Goal: Task Accomplishment & Management: Complete application form

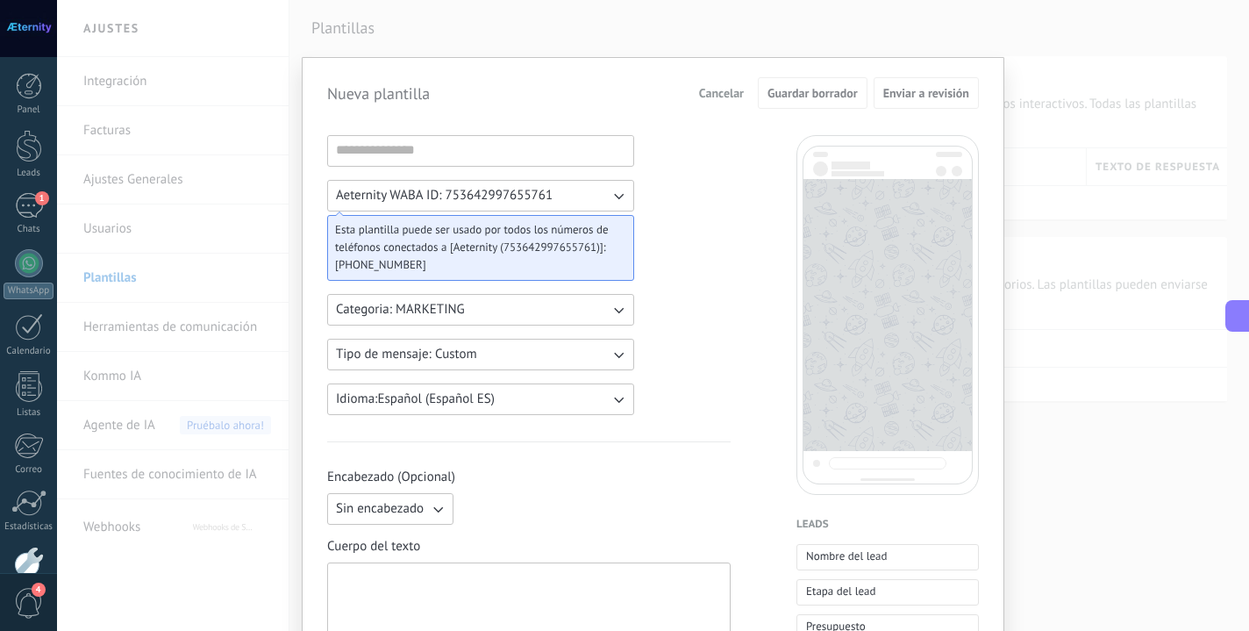
scroll to position [1184, 0]
click at [414, 158] on input at bounding box center [480, 150] width 305 height 28
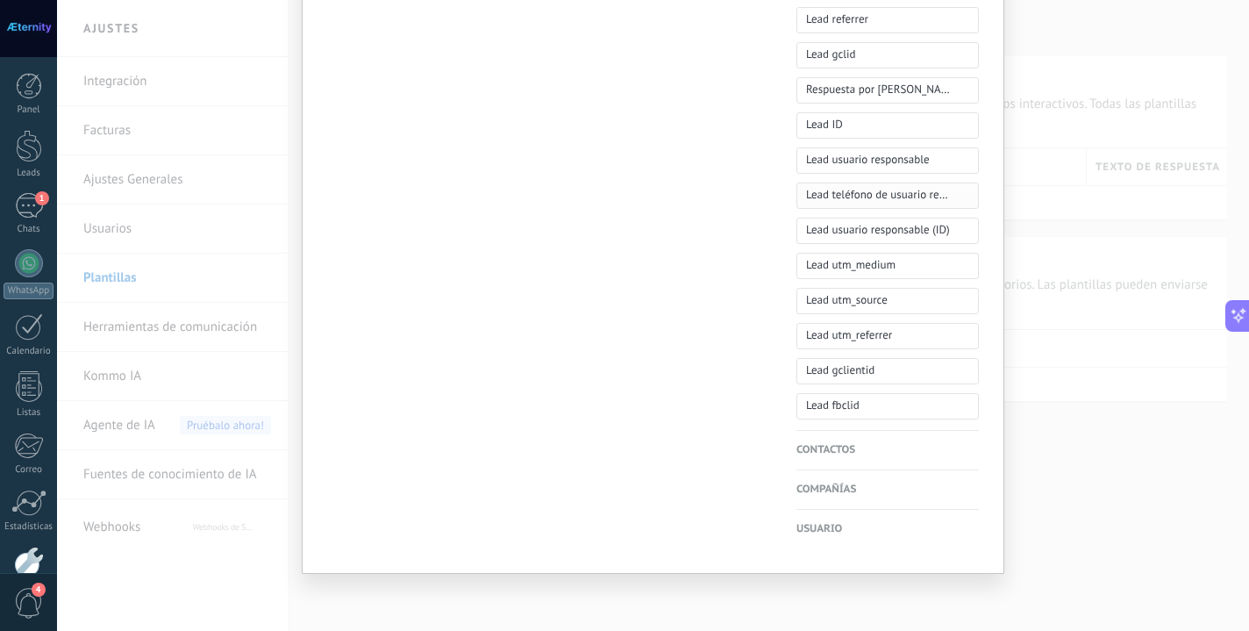
scroll to position [818, 0]
click at [833, 91] on span "Respuesta por IA" at bounding box center [878, 90] width 145 height 18
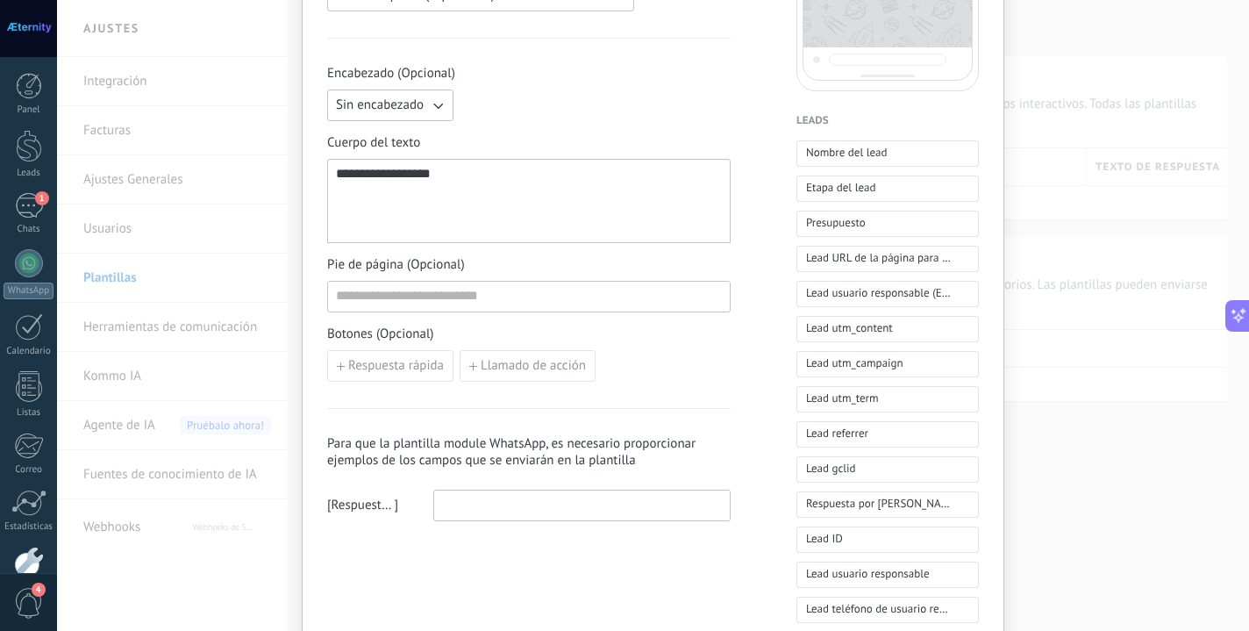
scroll to position [405, 0]
click at [501, 494] on input at bounding box center [582, 503] width 296 height 28
type input "*"
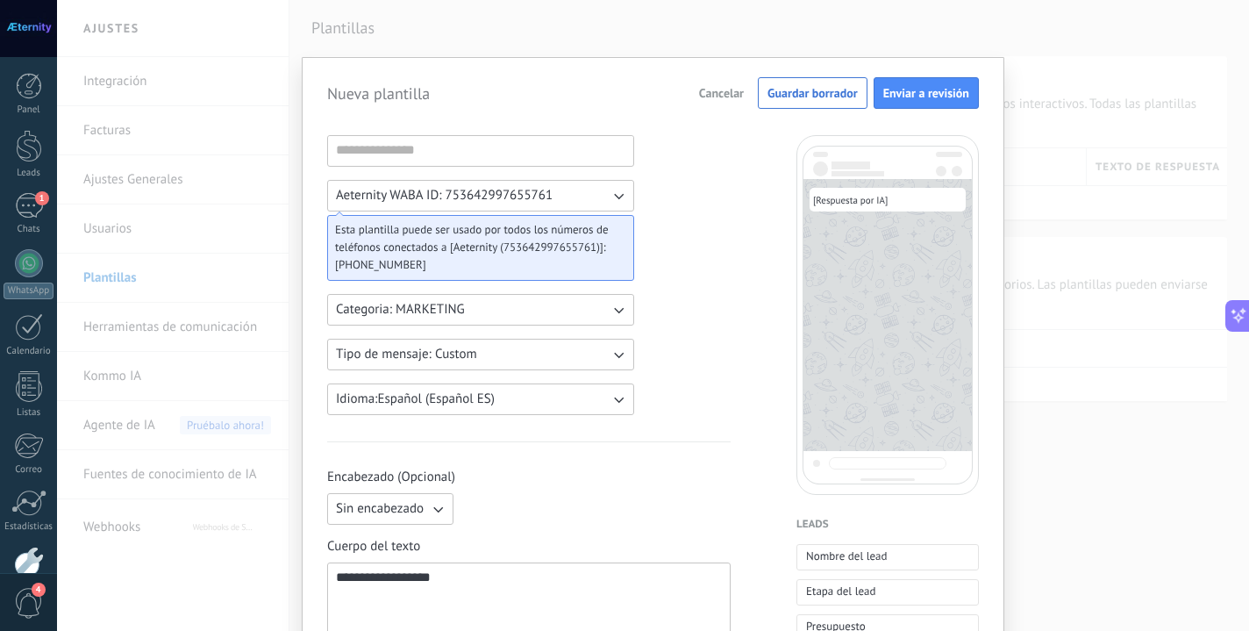
scroll to position [0, 0]
click at [512, 152] on input at bounding box center [480, 150] width 305 height 28
click at [897, 90] on span "Enviar a revisión" at bounding box center [926, 93] width 86 height 12
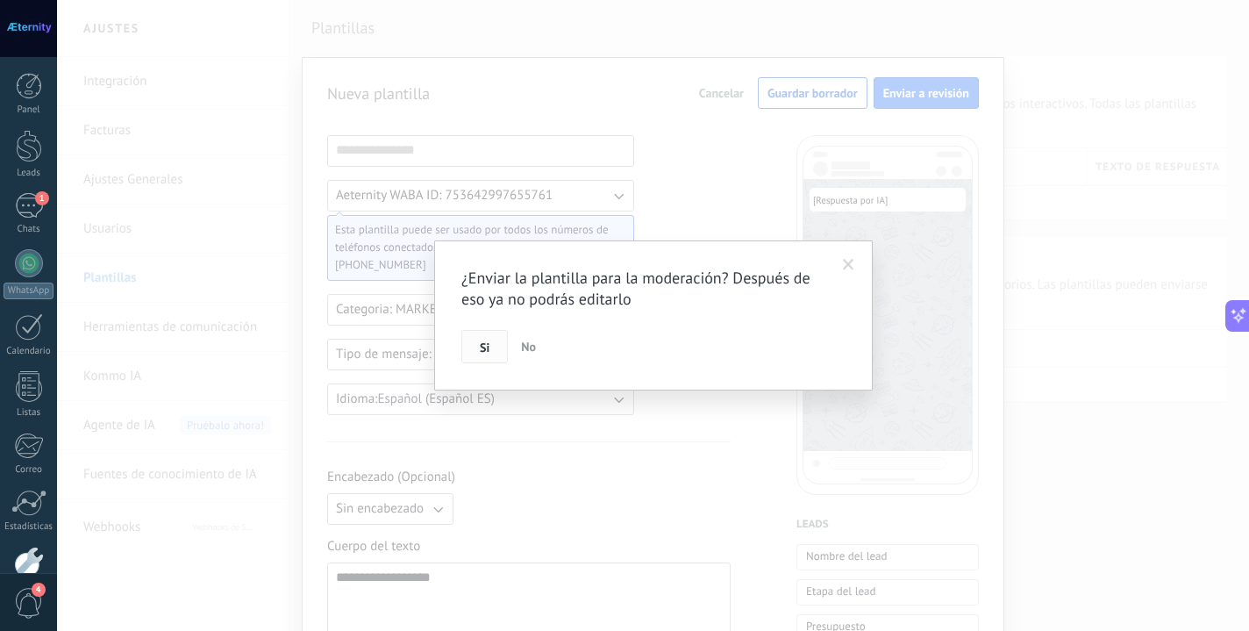
click at [483, 354] on span "Si" at bounding box center [485, 347] width 10 height 12
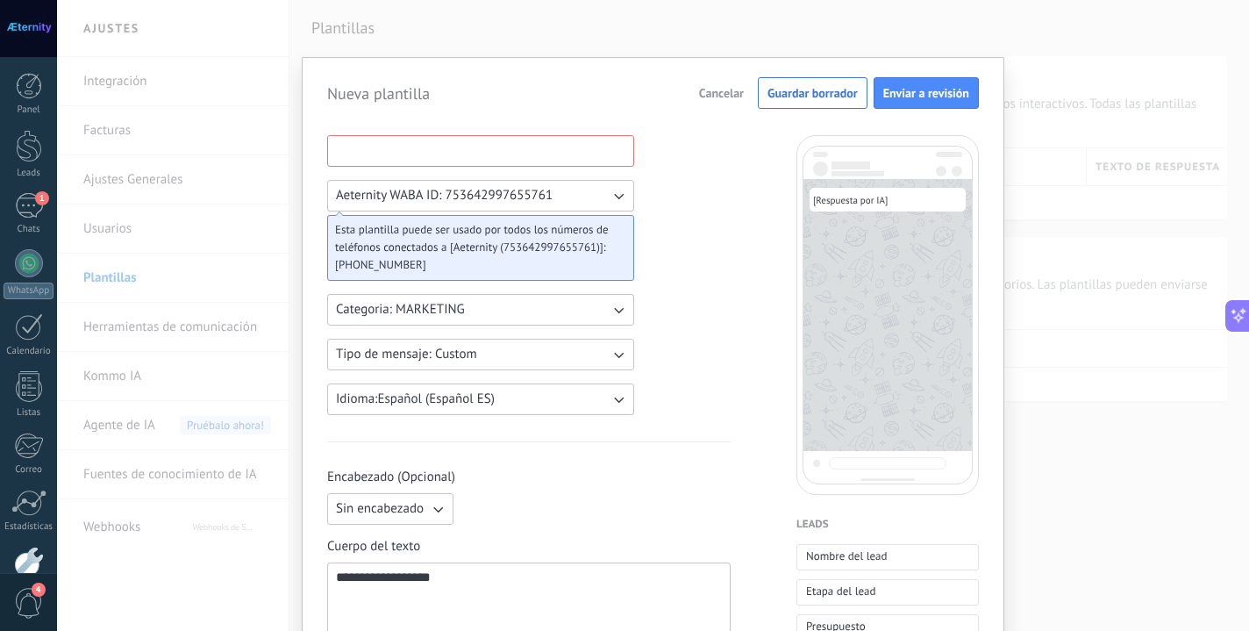
type input "*"
click at [898, 99] on span "Enviar a revisión" at bounding box center [926, 93] width 86 height 12
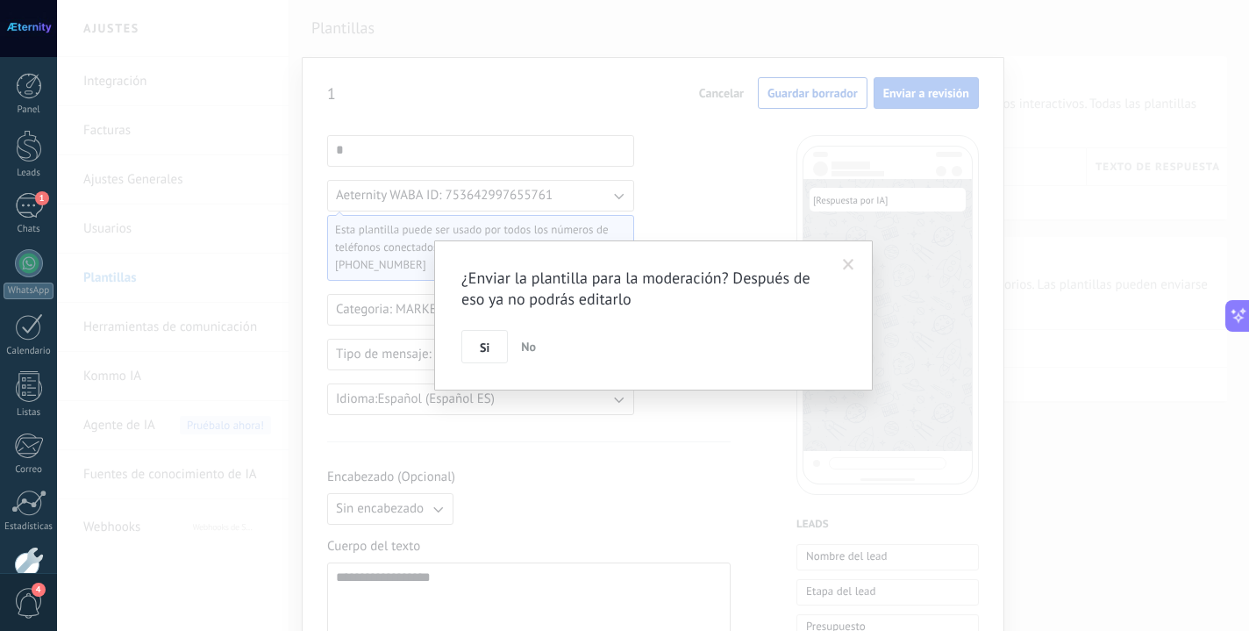
scroll to position [0, 0]
click at [496, 347] on button "Si" at bounding box center [484, 346] width 46 height 33
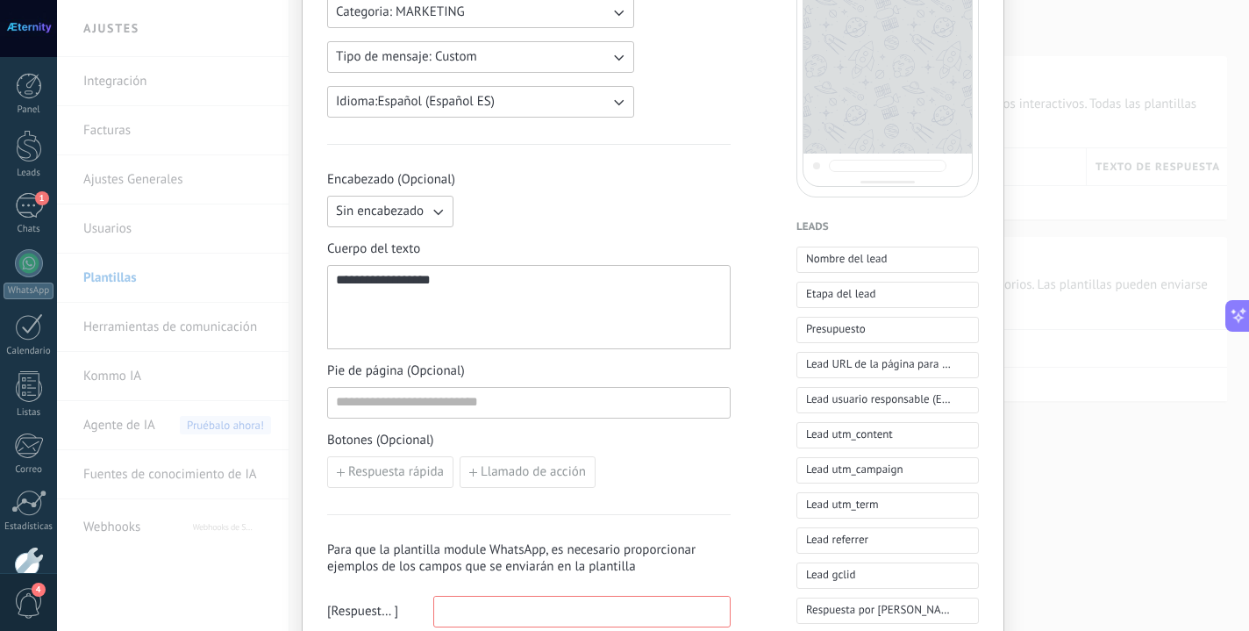
scroll to position [341, 0]
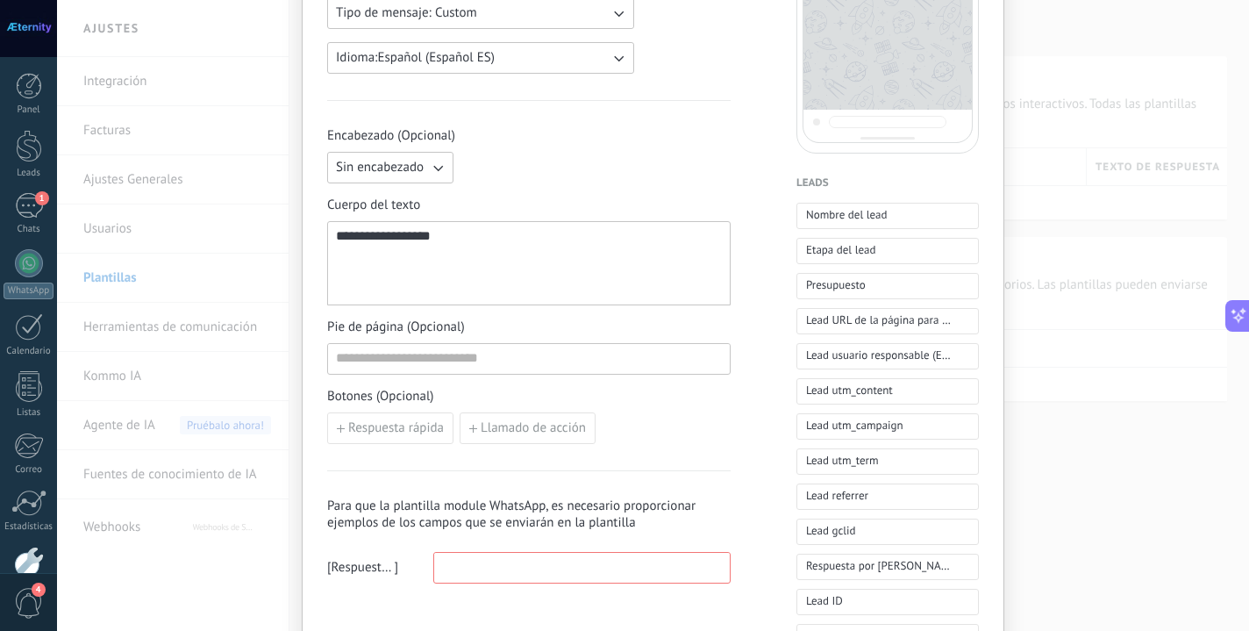
click at [485, 576] on input at bounding box center [582, 567] width 296 height 28
click at [393, 419] on button "Respuesta rápida" at bounding box center [390, 428] width 126 height 32
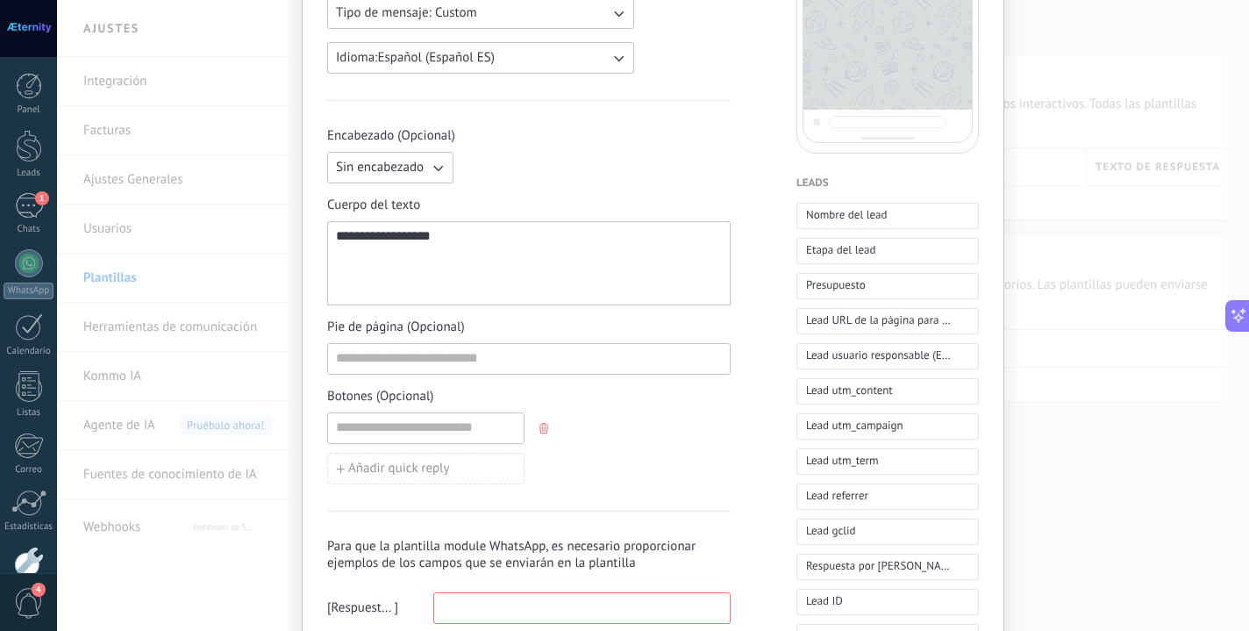
click at [540, 436] on button "button" at bounding box center [546, 428] width 14 height 26
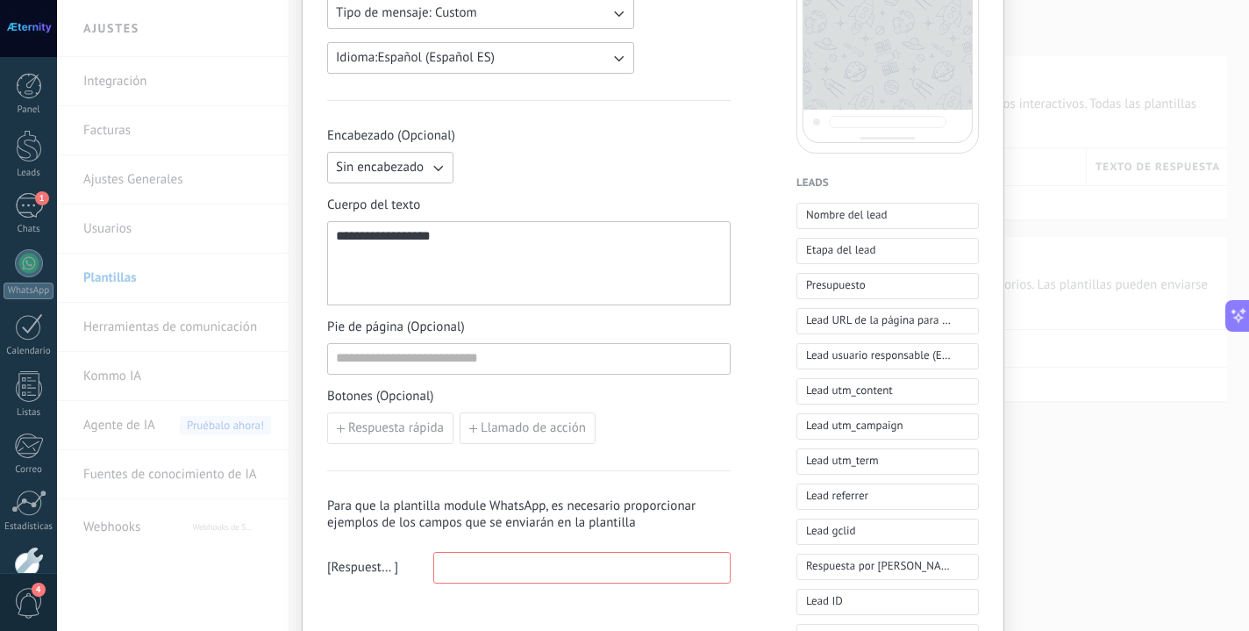
click at [425, 235] on span "**********" at bounding box center [383, 235] width 95 height 13
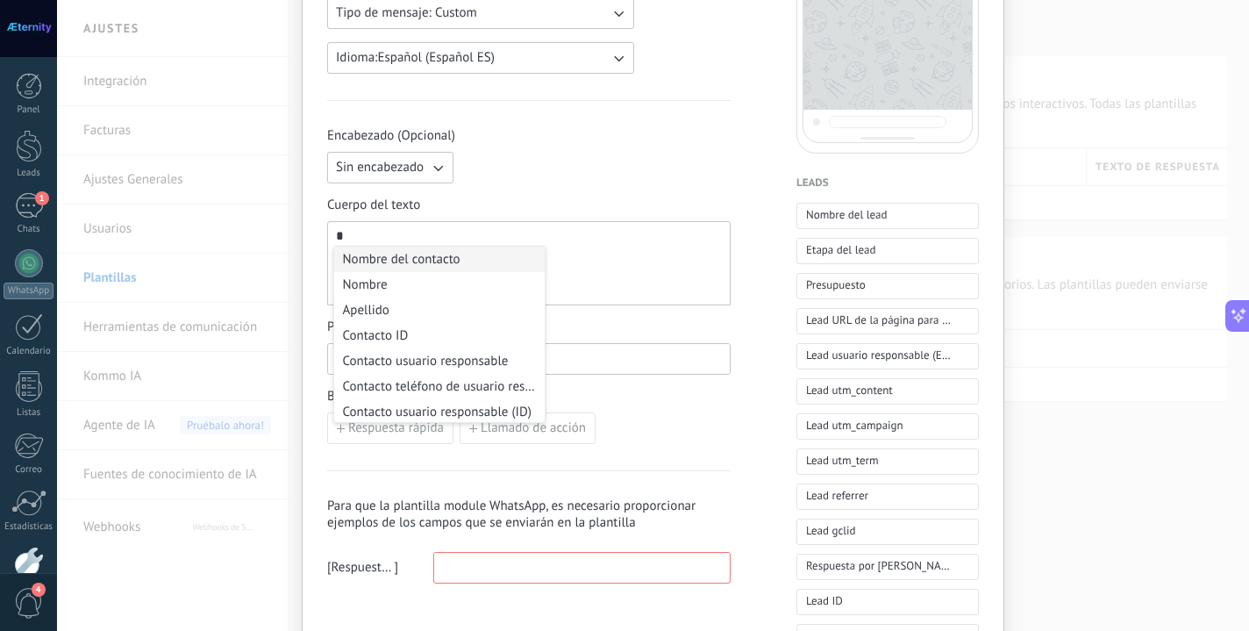
click at [425, 235] on div "*" at bounding box center [529, 263] width 386 height 69
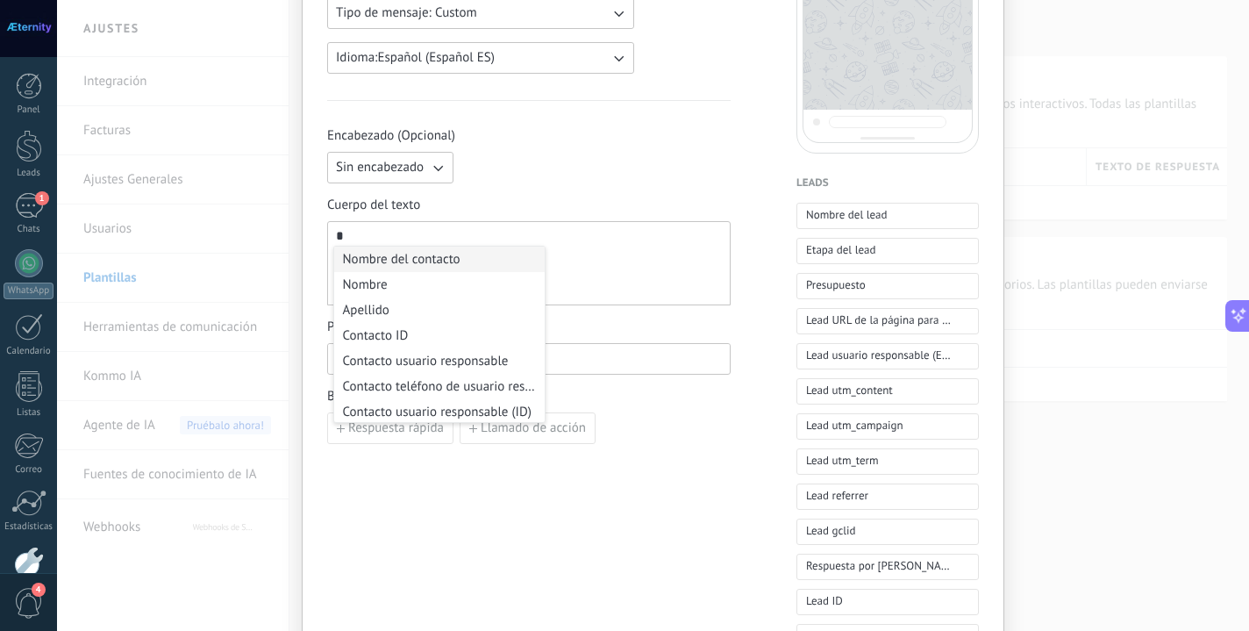
click at [553, 248] on div "*" at bounding box center [529, 263] width 386 height 69
click at [780, 556] on div "* Aeternity WABA ID: 753642997655761 Esta plantilla puede ser usado por todos l…" at bounding box center [653, 404] width 652 height 1220
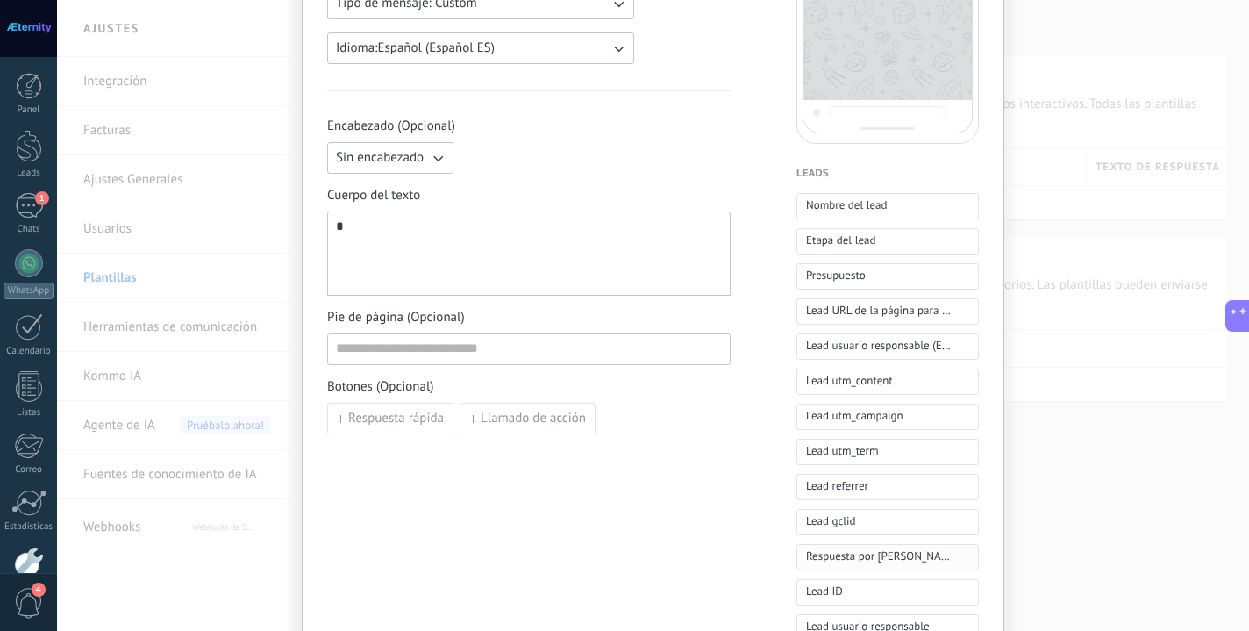
click at [827, 554] on span "Respuesta por IA" at bounding box center [878, 556] width 145 height 18
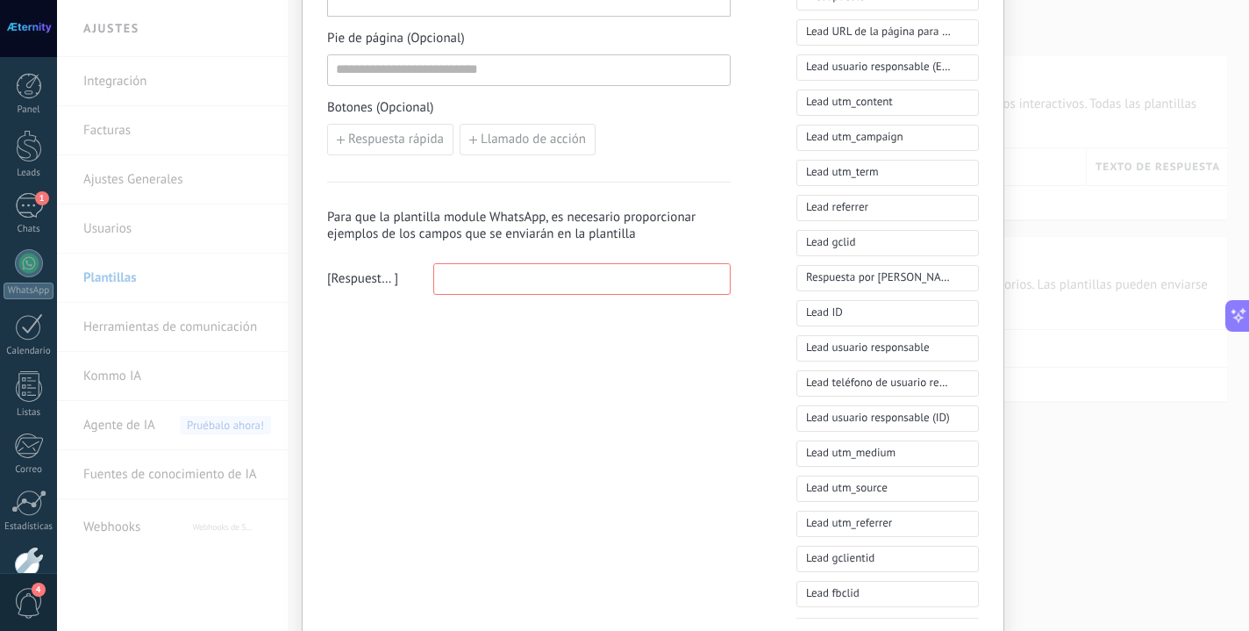
scroll to position [696, 0]
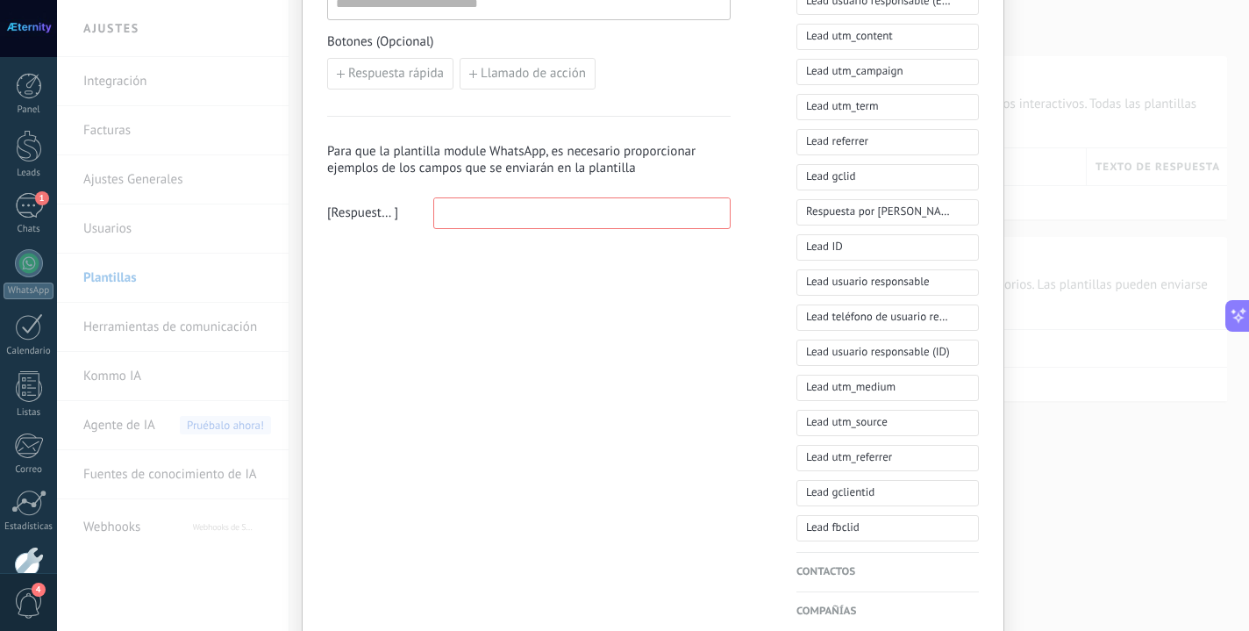
click at [487, 211] on input at bounding box center [582, 212] width 296 height 28
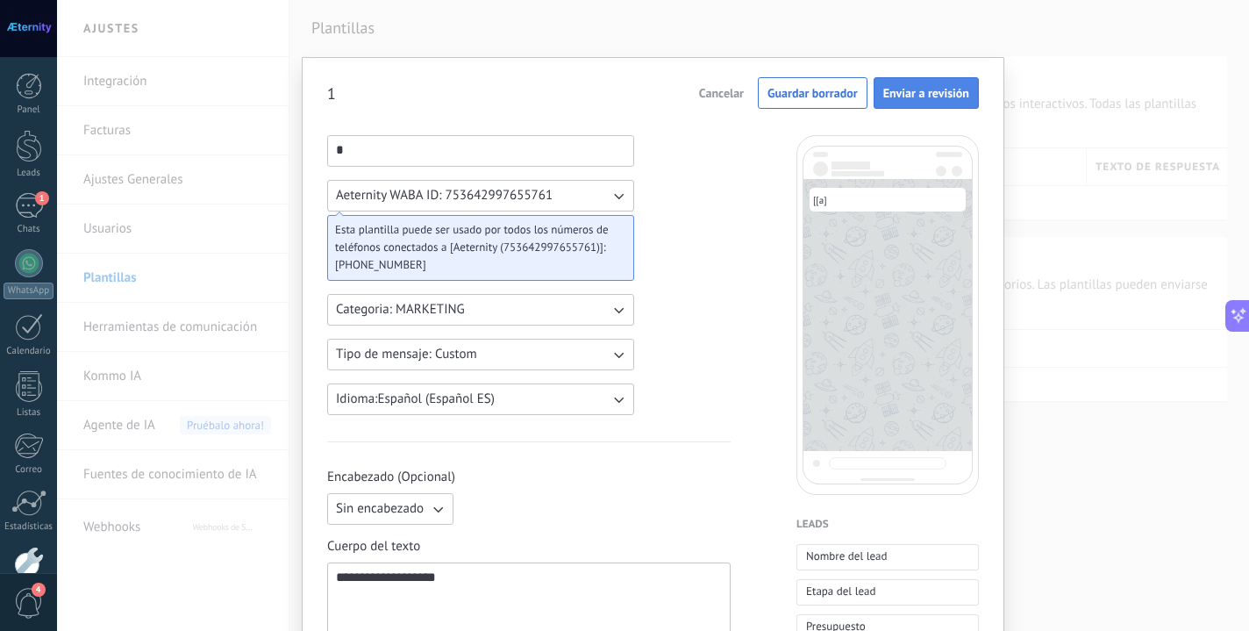
scroll to position [0, 0]
type input "*"
click at [923, 85] on button "Enviar a revisión" at bounding box center [926, 93] width 105 height 32
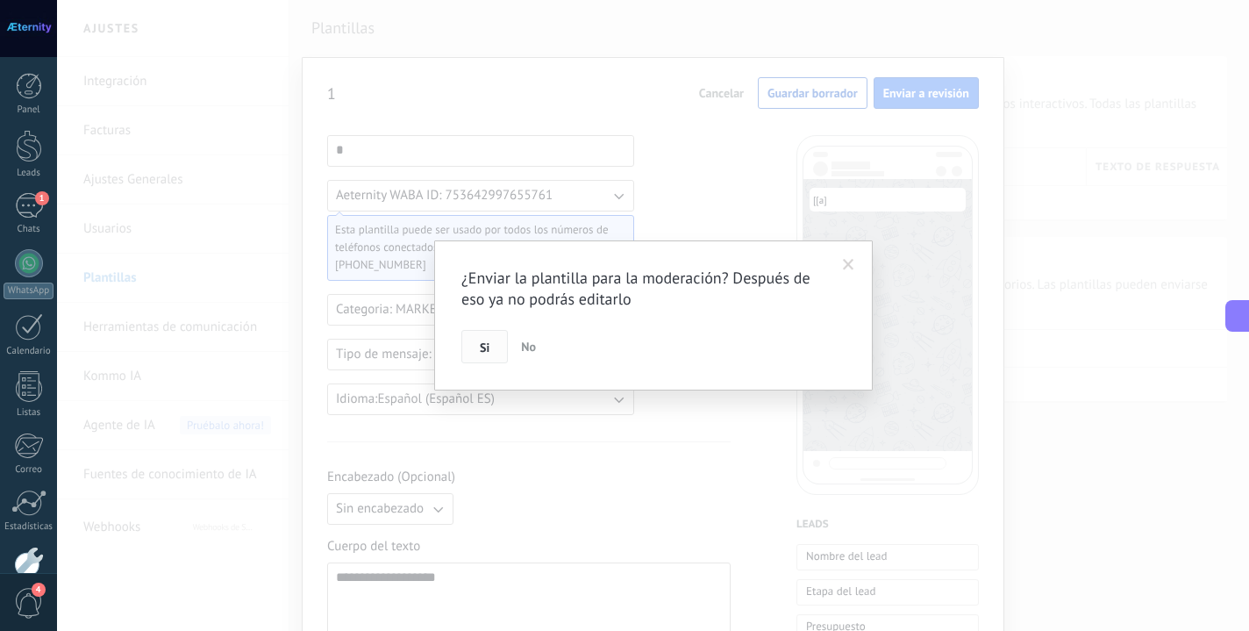
click at [496, 337] on button "Si" at bounding box center [484, 346] width 46 height 33
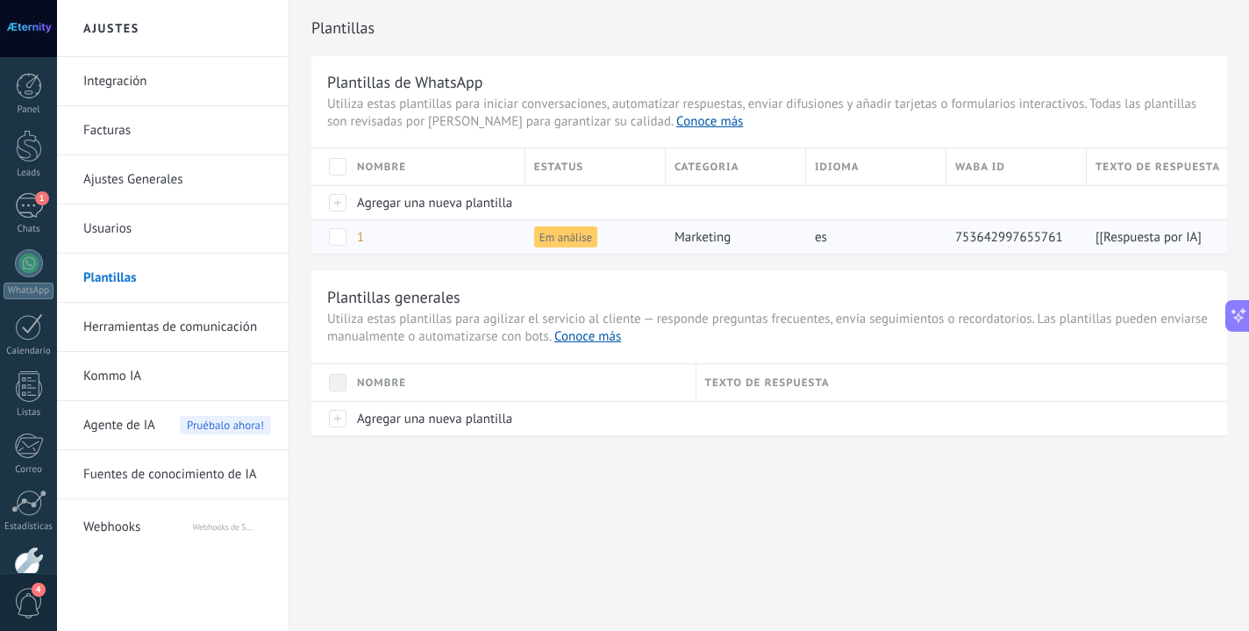
click at [435, 233] on div "1" at bounding box center [432, 236] width 168 height 33
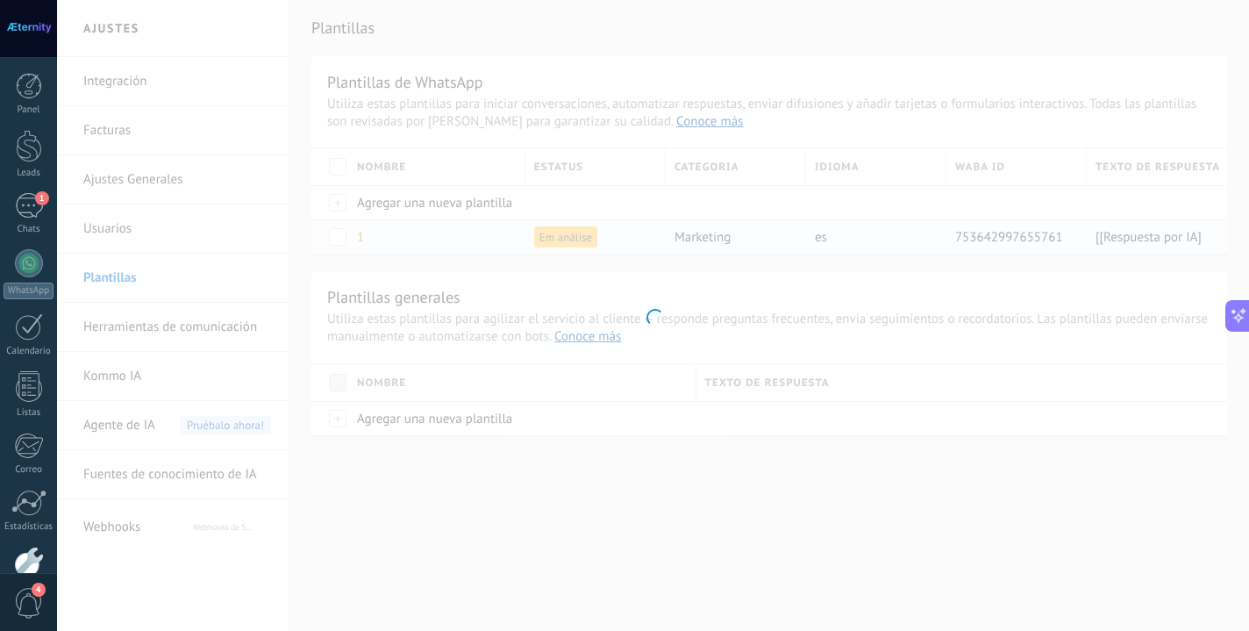
click at [435, 233] on div at bounding box center [653, 315] width 1192 height 631
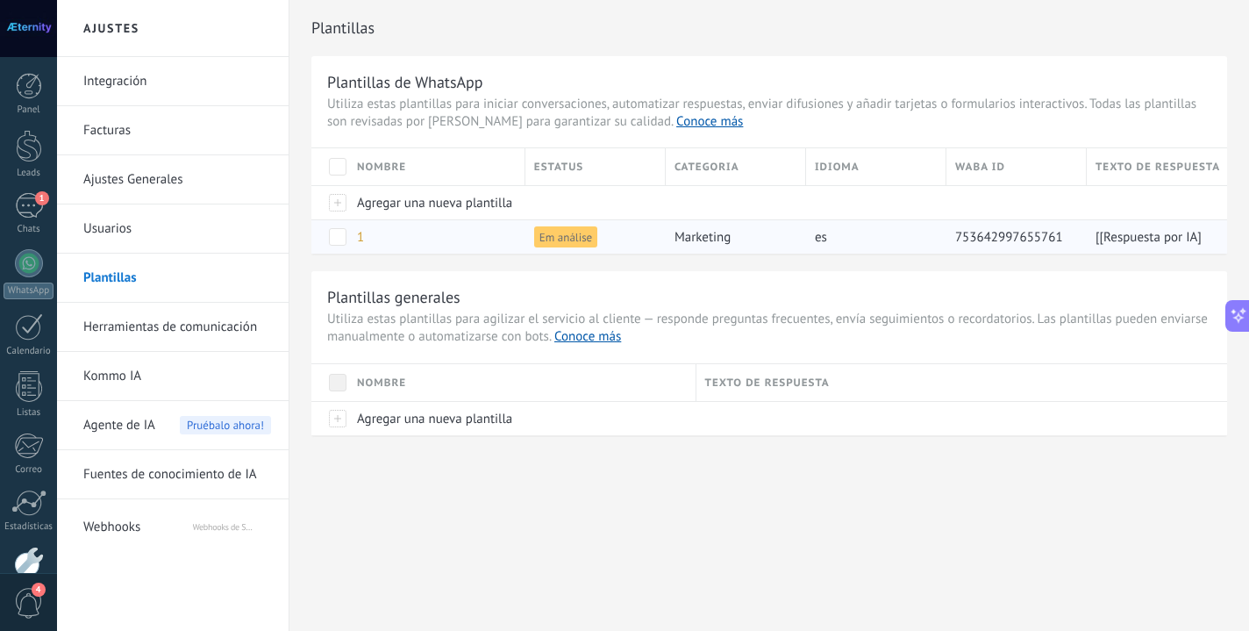
click at [557, 238] on span "Em análise" at bounding box center [565, 236] width 63 height 21
click at [857, 250] on div "es" at bounding box center [872, 236] width 132 height 33
click at [504, 244] on div "1" at bounding box center [432, 236] width 168 height 33
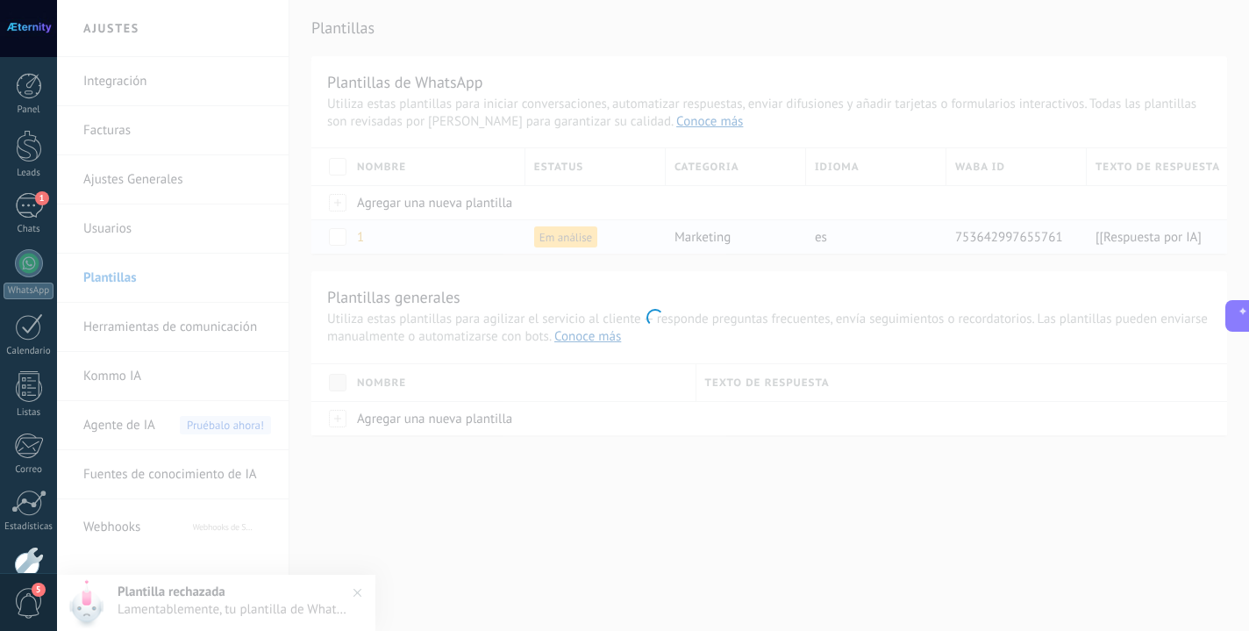
click at [504, 244] on div at bounding box center [653, 315] width 1192 height 631
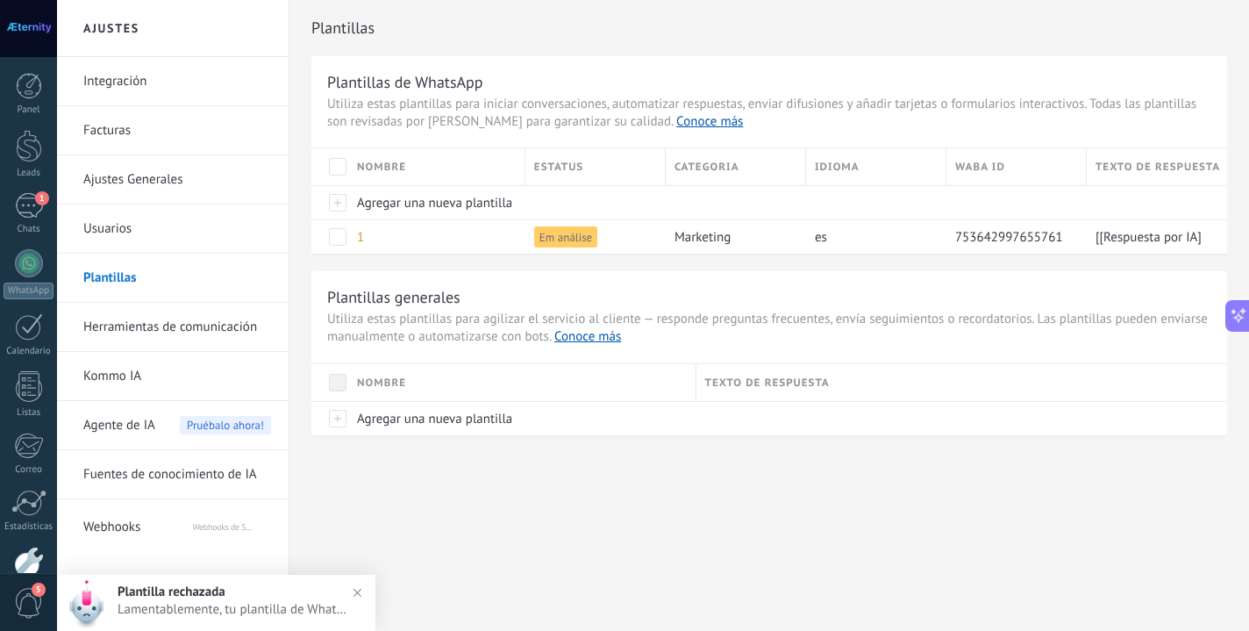
click at [199, 604] on span "Lamentablemente, tu plantilla de WhatsApp "1" ha sido rechazada por Meta. Puede…" at bounding box center [234, 609] width 232 height 17
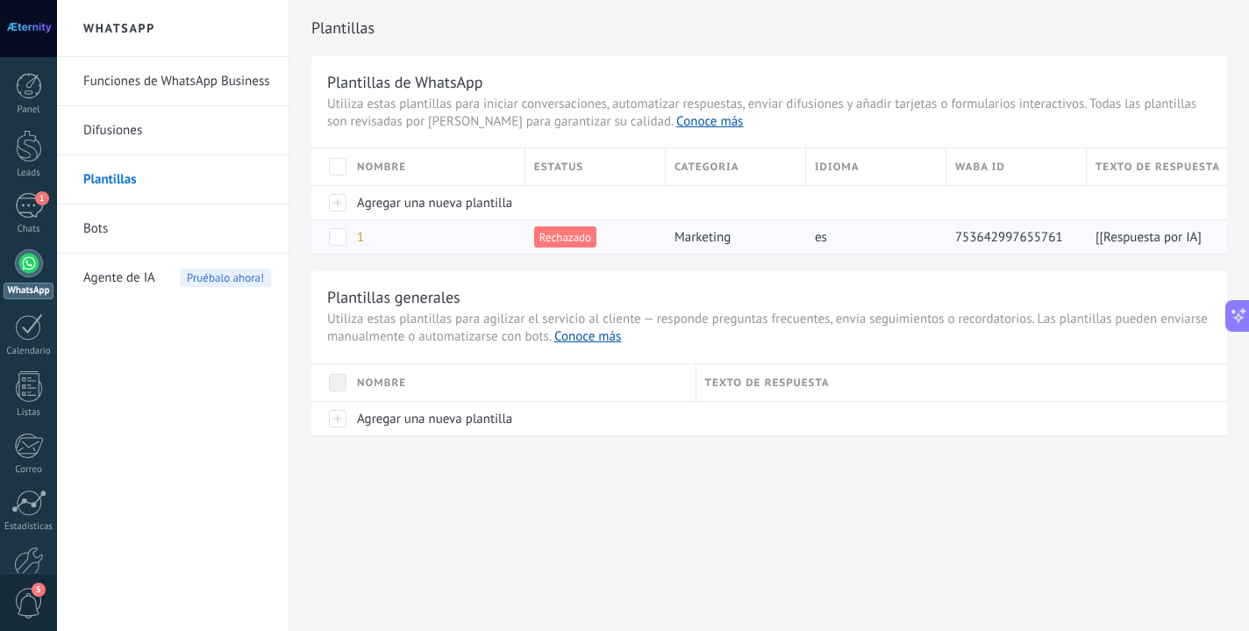
click at [566, 231] on span "Rechazado" at bounding box center [565, 236] width 62 height 21
click at [551, 239] on span "Rechazado" at bounding box center [565, 236] width 62 height 21
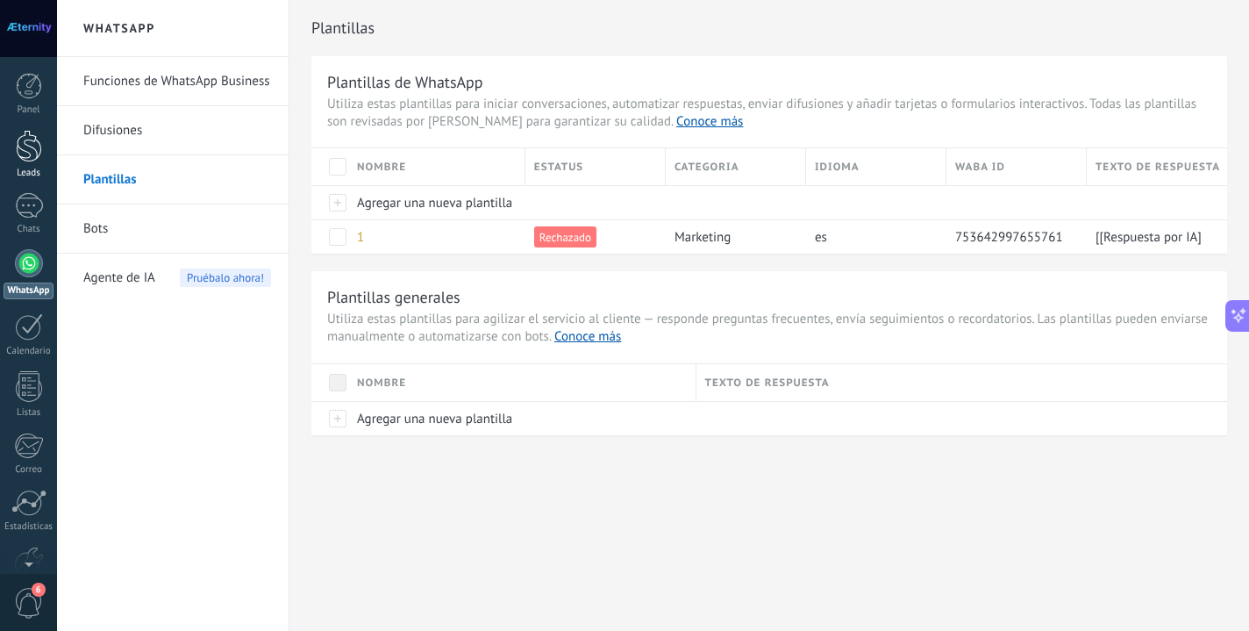
click at [22, 149] on div at bounding box center [29, 146] width 26 height 32
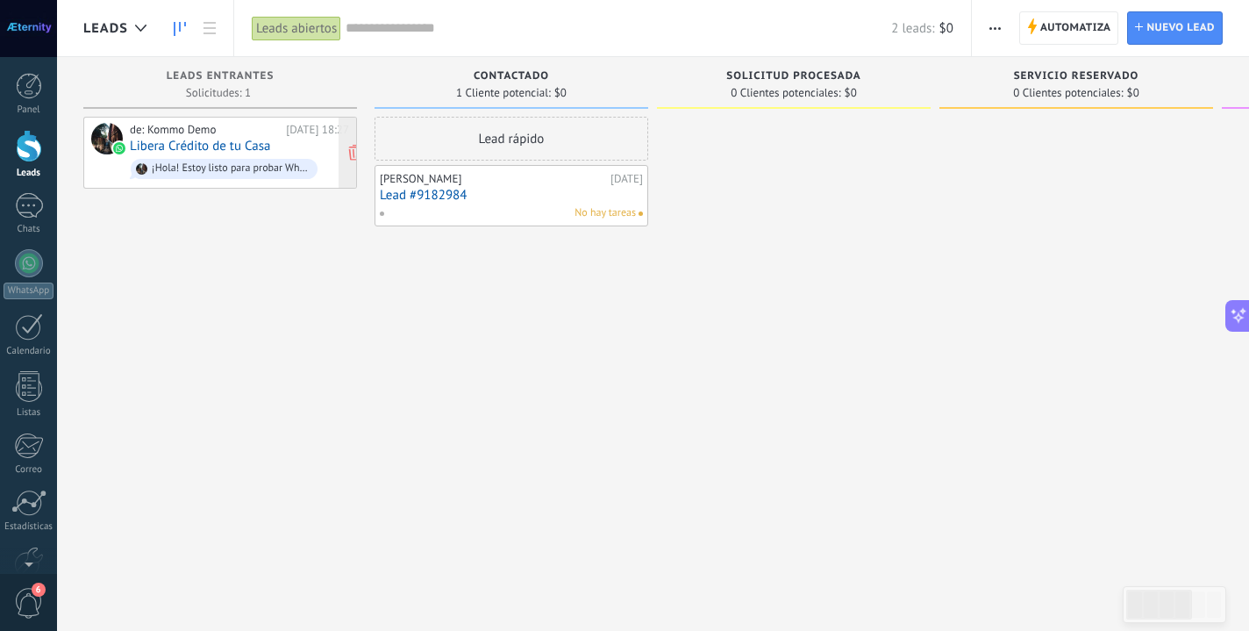
click at [215, 143] on link "Libera Crédito de tu Casa" at bounding box center [200, 146] width 141 height 15
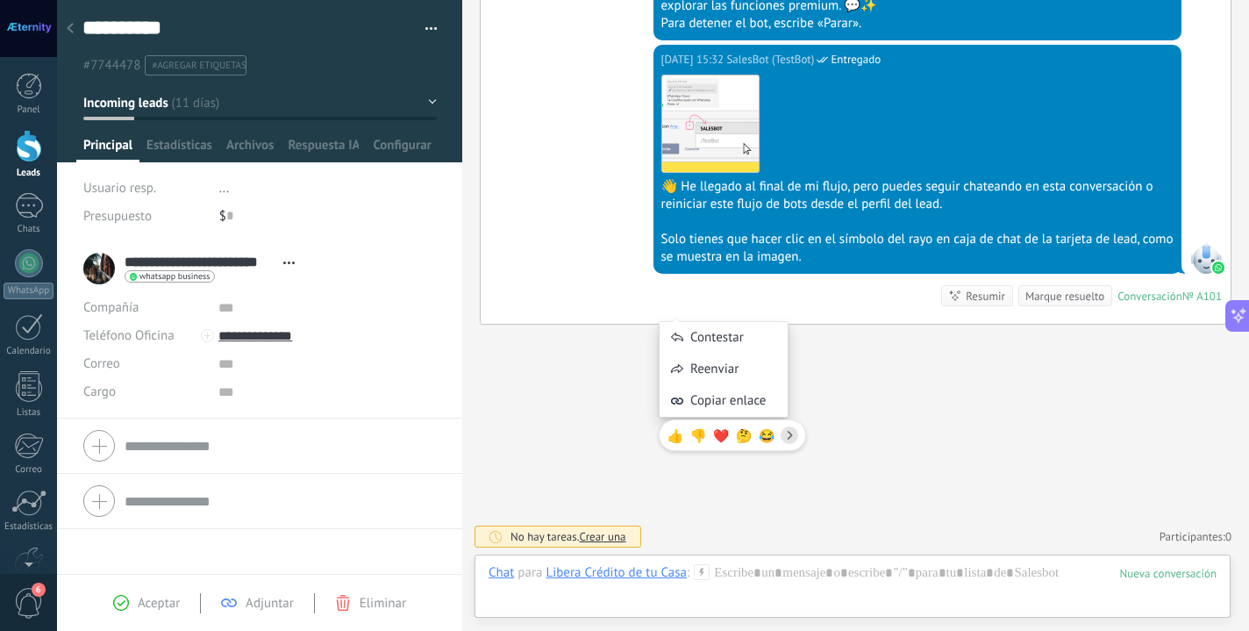
scroll to position [1224, 0]
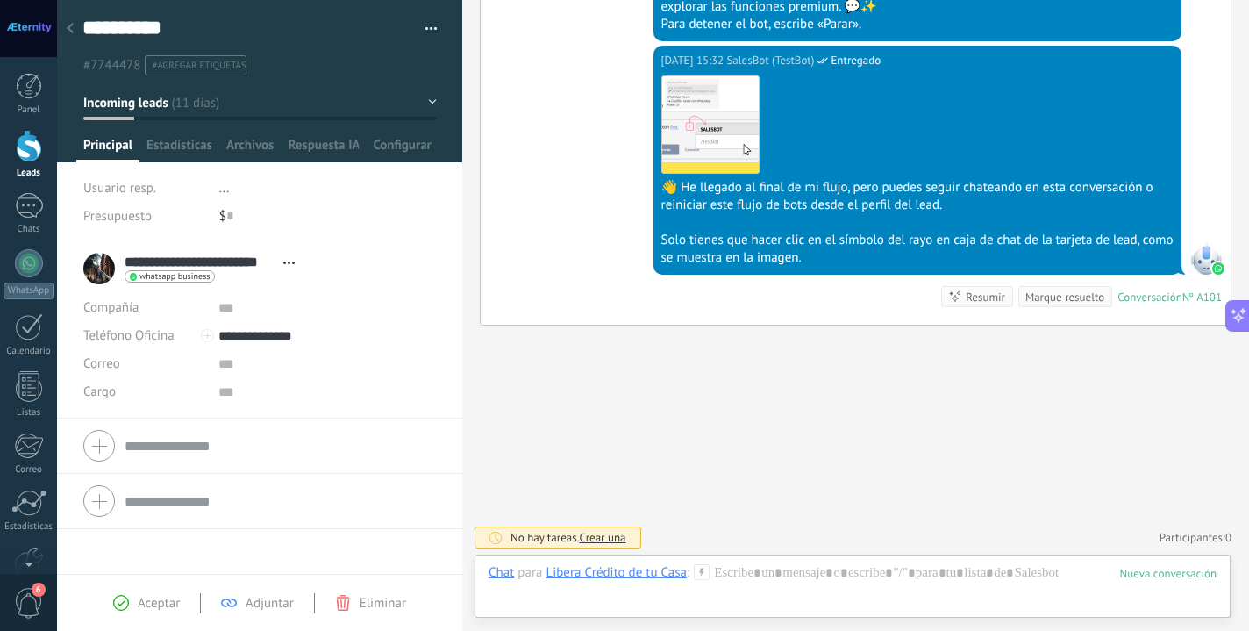
click at [10, 77] on link "Panel" at bounding box center [28, 94] width 57 height 43
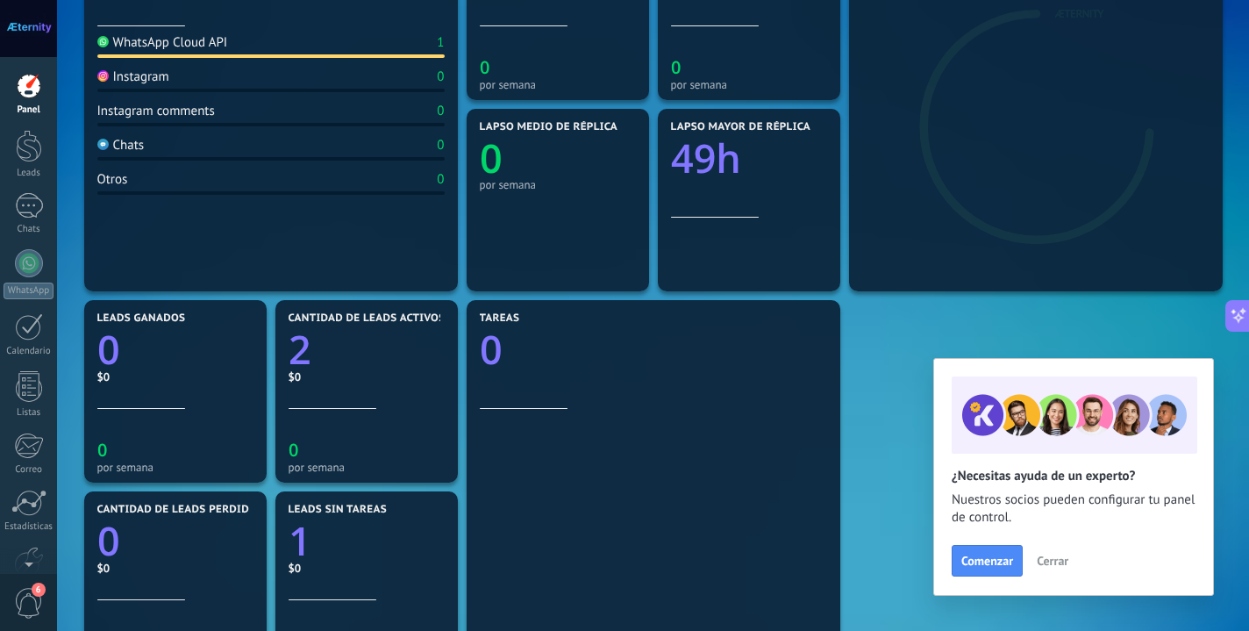
scroll to position [347, 0]
